Goal: Task Accomplishment & Management: Use online tool/utility

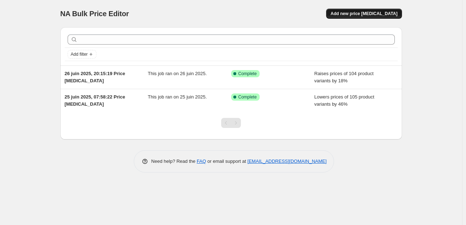
click at [362, 10] on button "Add new price change job" at bounding box center [363, 14] width 75 height 10
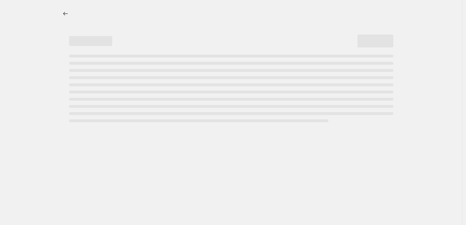
select select "percentage"
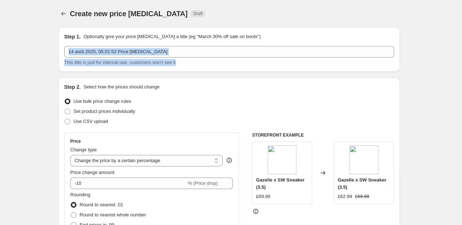
drag, startPoint x: 461, startPoint y: 52, endPoint x: 463, endPoint y: 66, distance: 14.1
click at [462, 66] on html "Home Settings Plans Skip to content Create new price change job. This page is r…" at bounding box center [231, 112] width 462 height 225
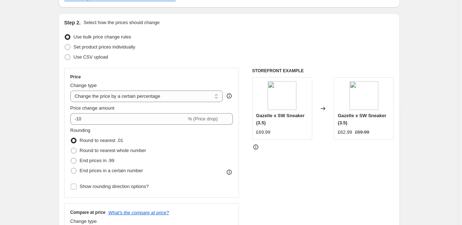
scroll to position [63, 0]
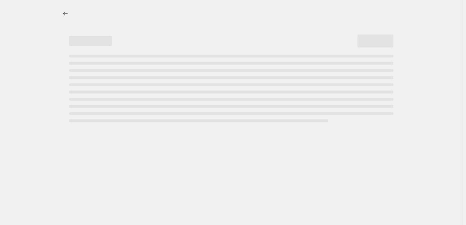
select select "percentage"
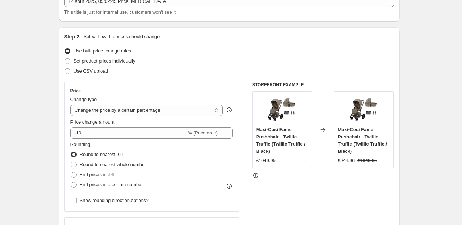
scroll to position [59, 0]
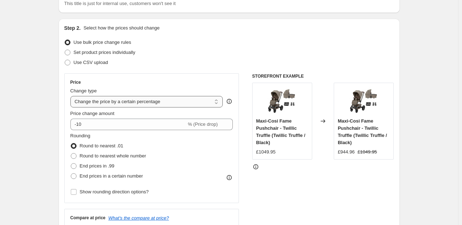
click at [166, 103] on select "Change the price to a certain amount Change the price by a certain amount Chang…" at bounding box center [146, 101] width 153 height 11
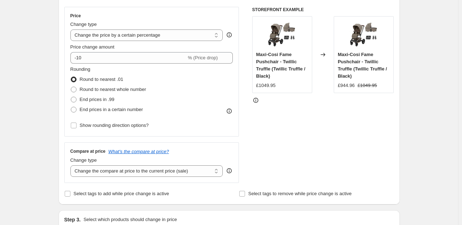
scroll to position [148, 0]
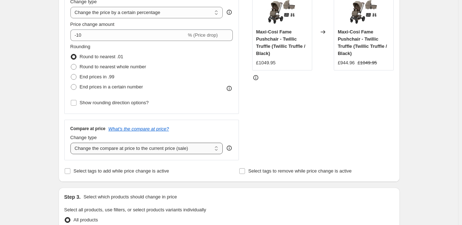
click at [211, 145] on select "Change the compare at price to the current price (sale) Change the compare at p…" at bounding box center [146, 148] width 153 height 11
select select "remove"
click at [72, 143] on select "Change the compare at price to the current price (sale) Change the compare at p…" at bounding box center [146, 148] width 153 height 11
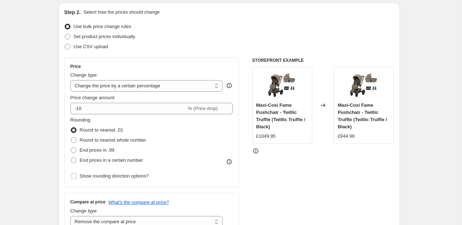
scroll to position [62, 0]
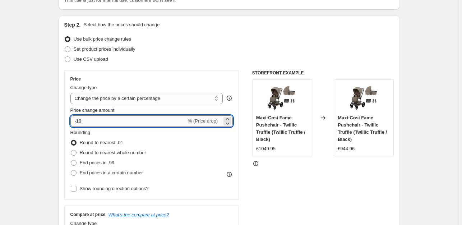
drag, startPoint x: 85, startPoint y: 122, endPoint x: 79, endPoint y: 122, distance: 5.7
click at [79, 122] on input "-10" at bounding box center [128, 120] width 116 height 11
click at [319, 199] on div "STOREFRONT EXAMPLE Maxi-Cosi Fame Pushchair - Twillic Truffle (Twillic Truffle …" at bounding box center [323, 158] width 142 height 176
drag, startPoint x: 86, startPoint y: 122, endPoint x: 79, endPoint y: 121, distance: 6.5
click at [79, 121] on input "-80" at bounding box center [128, 120] width 116 height 11
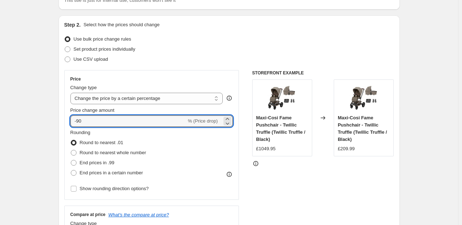
click at [319, 179] on div "STOREFRONT EXAMPLE Maxi-Cosi Fame Pushchair - Twillic Truffle (Twillic Truffle …" at bounding box center [323, 158] width 142 height 176
click at [81, 120] on input "-90" at bounding box center [128, 120] width 116 height 11
click at [361, 186] on div "STOREFRONT EXAMPLE Maxi-Cosi Fame Pushchair - Twillic Truffle (Twillic Truffle …" at bounding box center [323, 158] width 142 height 176
click at [83, 121] on input "-95" at bounding box center [128, 120] width 116 height 11
type input "-94"
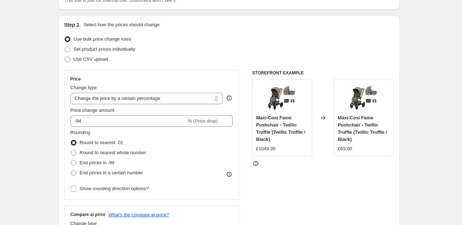
click at [334, 189] on div "STOREFRONT EXAMPLE Maxi-Cosi Fame Pushchair - Twillic Truffle (Twillic Truffle …" at bounding box center [323, 158] width 142 height 176
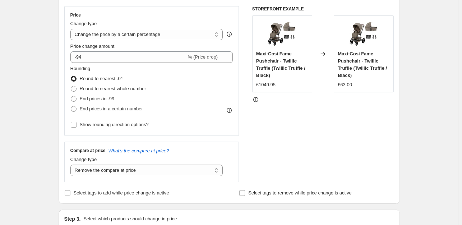
scroll to position [131, 0]
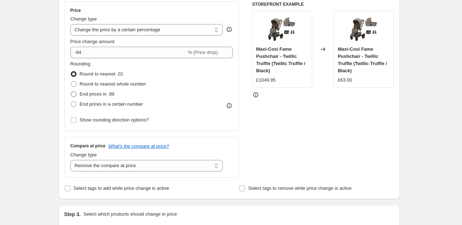
click at [96, 95] on span "End prices in .99" at bounding box center [97, 93] width 35 height 5
click at [71, 92] on input "End prices in .99" at bounding box center [71, 91] width 0 height 0
radio input "true"
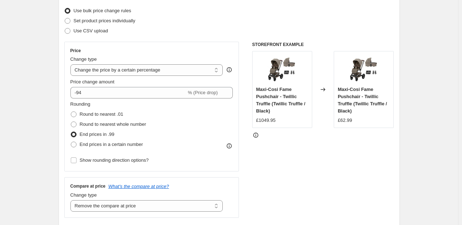
scroll to position [89, 0]
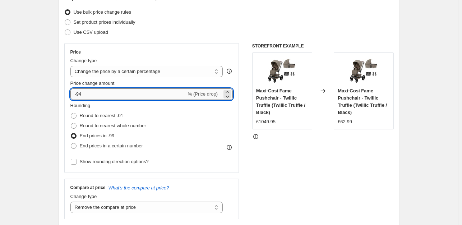
drag, startPoint x: 86, startPoint y: 93, endPoint x: 82, endPoint y: 93, distance: 4.7
click at [82, 93] on input "-94" at bounding box center [128, 93] width 116 height 11
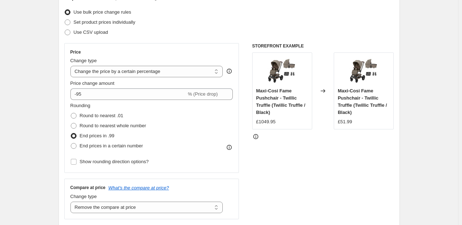
click at [322, 186] on div "STOREFRONT EXAMPLE Maxi-Cosi Fame Pushchair - Twillic Truffle (Twillic Truffle …" at bounding box center [323, 131] width 142 height 176
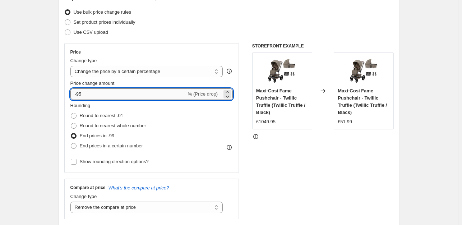
drag, startPoint x: 89, startPoint y: 94, endPoint x: 81, endPoint y: 94, distance: 7.5
click at [81, 94] on input "-95" at bounding box center [128, 93] width 116 height 11
click at [318, 165] on div "STOREFRONT EXAMPLE Maxi-Cosi Fame Pushchair - Twillic Truffle (Twillic Truffle …" at bounding box center [323, 131] width 142 height 176
drag, startPoint x: 86, startPoint y: 95, endPoint x: 82, endPoint y: 95, distance: 4.0
click at [82, 95] on input "-96" at bounding box center [128, 93] width 116 height 11
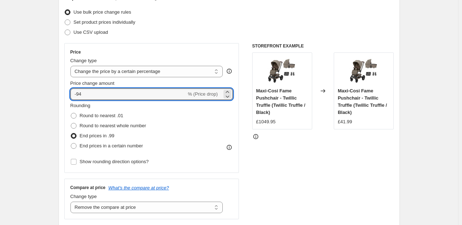
type input "-94"
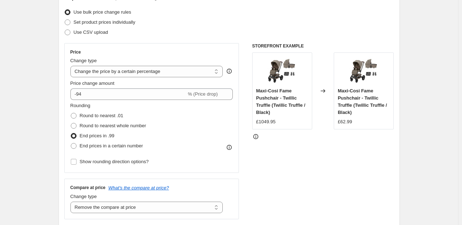
click at [294, 179] on div "STOREFRONT EXAMPLE Maxi-Cosi Fame Pushchair - Twillic Truffle (Twillic Truffle …" at bounding box center [323, 131] width 142 height 176
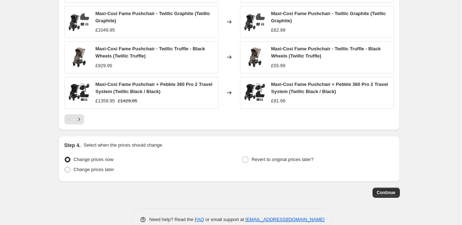
scroll to position [504, 0]
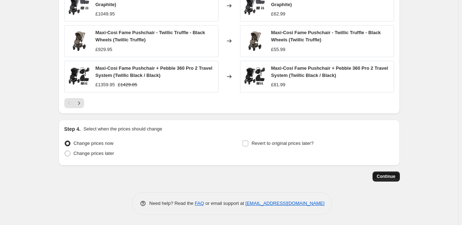
click at [389, 177] on span "Continue" at bounding box center [386, 177] width 19 height 6
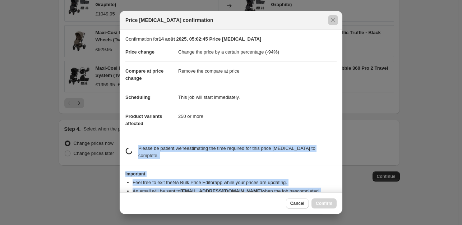
drag, startPoint x: 342, startPoint y: 118, endPoint x: 342, endPoint y: 124, distance: 6.1
click at [342, 225] on div "Price change job confirmation Confirmation for 14 août 2025, 05:02:45 Price cha…" at bounding box center [231, 225] width 462 height 0
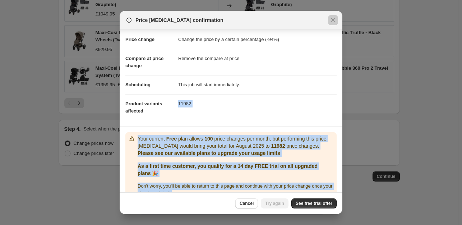
click at [311, 95] on dd "11982" at bounding box center [257, 103] width 158 height 19
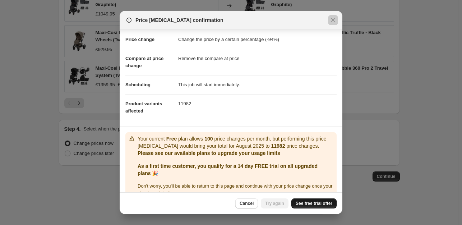
click at [310, 207] on link "See free trial offer" at bounding box center [313, 203] width 45 height 10
click at [331, 19] on icon "Close" at bounding box center [332, 20] width 7 height 7
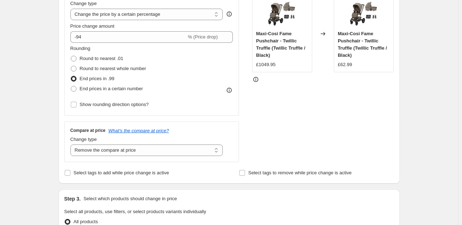
scroll to position [145, 0]
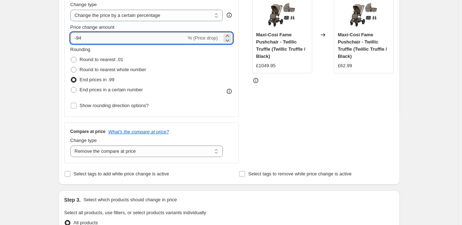
click at [98, 36] on input "-94" at bounding box center [128, 37] width 116 height 11
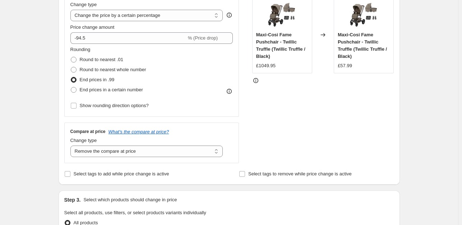
click at [268, 110] on div "STOREFRONT EXAMPLE Maxi-Cosi Fame Pushchair - Twillic Truffle (Twillic Truffle …" at bounding box center [323, 75] width 142 height 176
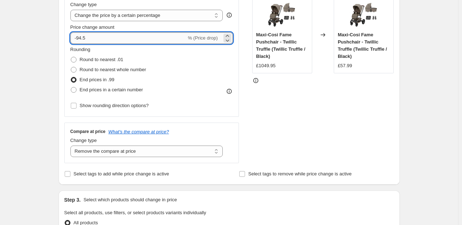
click at [84, 38] on input "-94.5" at bounding box center [128, 37] width 116 height 11
type input "-94.3"
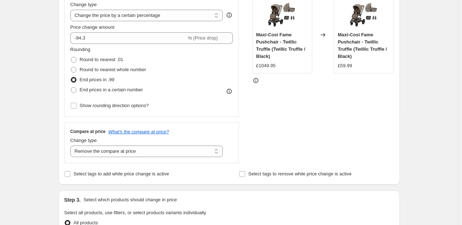
click at [322, 144] on div "STOREFRONT EXAMPLE Maxi-Cosi Fame Pushchair - Twillic Truffle (Twillic Truffle …" at bounding box center [323, 75] width 142 height 176
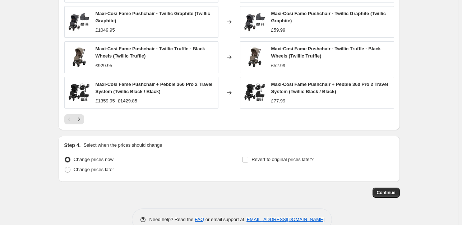
scroll to position [502, 0]
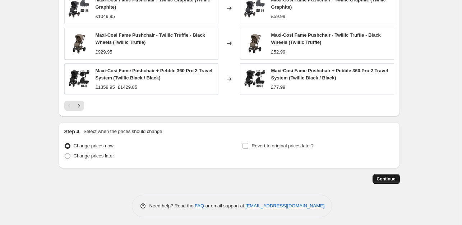
click at [391, 179] on span "Continue" at bounding box center [386, 179] width 19 height 6
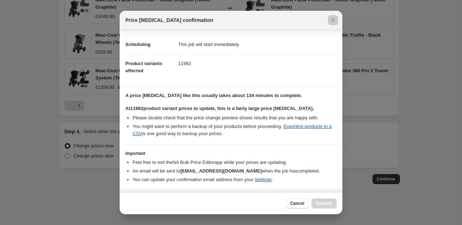
scroll to position [72, 0]
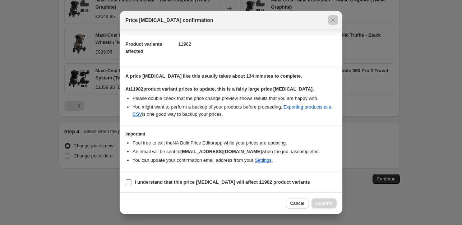
click at [221, 184] on b "I understand that this price change job will affect 11982 product variants" at bounding box center [222, 181] width 175 height 5
click at [132, 184] on input "I understand that this price change job will affect 11982 product variants" at bounding box center [129, 182] width 6 height 6
checkbox input "true"
click at [323, 203] on span "Confirm" at bounding box center [324, 203] width 17 height 6
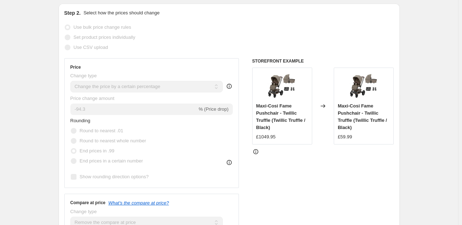
scroll to position [136, 0]
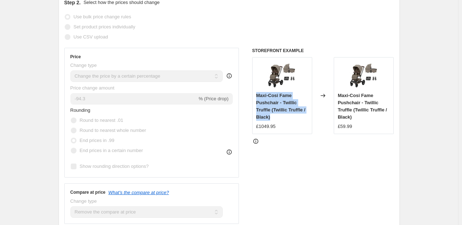
drag, startPoint x: 256, startPoint y: 96, endPoint x: 272, endPoint y: 118, distance: 28.0
click at [272, 118] on div "Maxi-Cosi Fame Pushchair - Twillic Truffle (Twillic Truffle / Black) £1049.95" at bounding box center [282, 95] width 60 height 77
copy span "Maxi-Cosi Fame Pushchair - Twillic Truffle (Twillic Truffle / Black)"
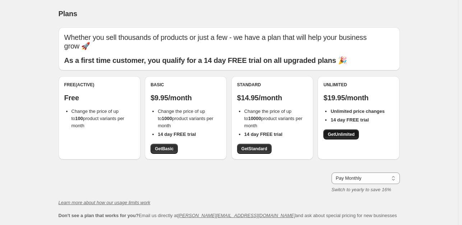
click at [347, 135] on span "Get Unlimited" at bounding box center [341, 135] width 27 height 6
